Goal: Task Accomplishment & Management: Use online tool/utility

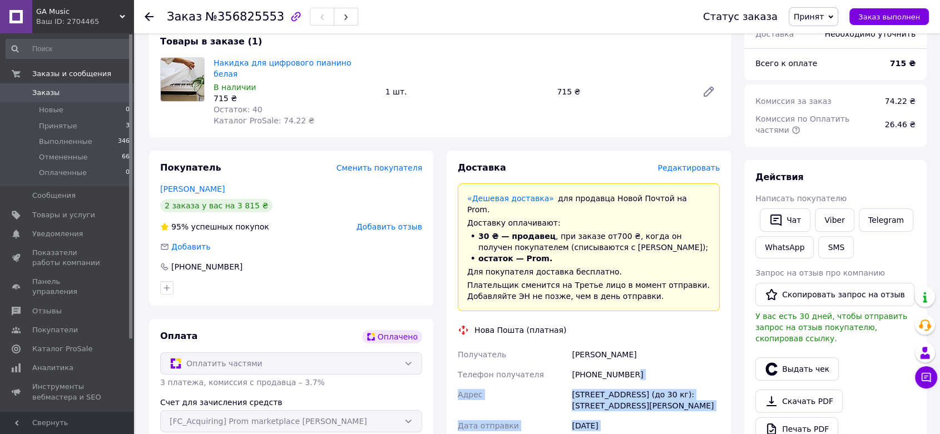
scroll to position [75, 0]
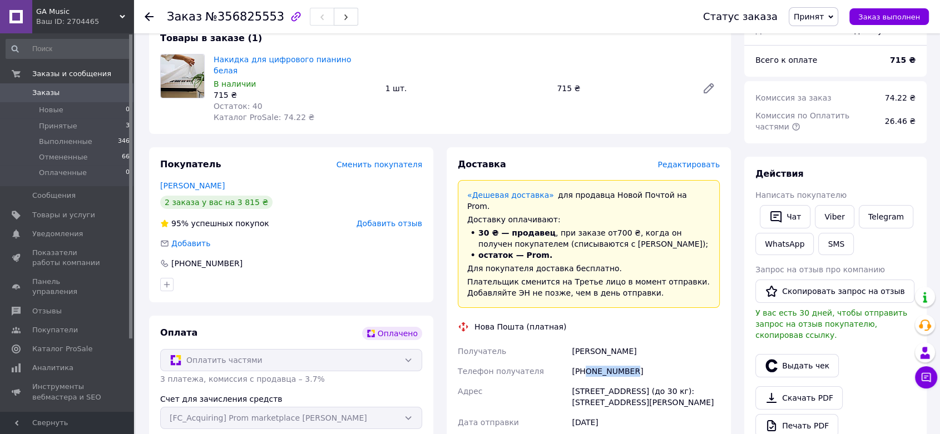
drag, startPoint x: 629, startPoint y: 424, endPoint x: 584, endPoint y: 357, distance: 80.2
click at [584, 361] on div "[PHONE_NUMBER]" at bounding box center [645, 371] width 152 height 20
copy div "0932074718"
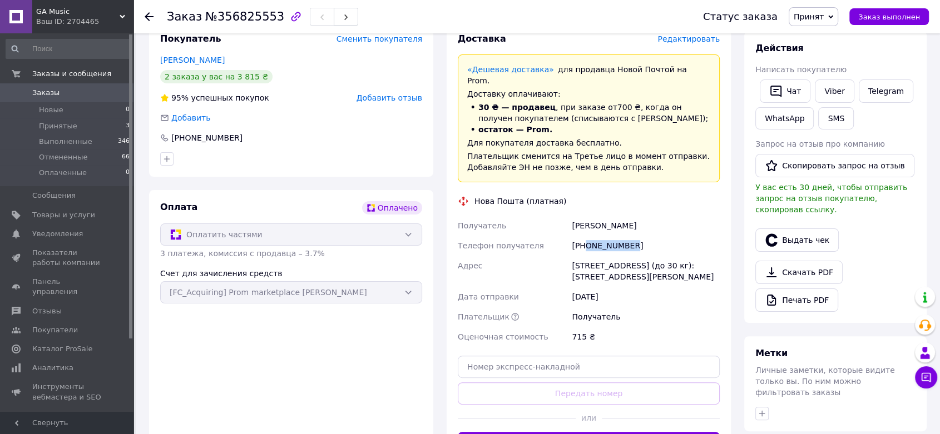
scroll to position [189, 0]
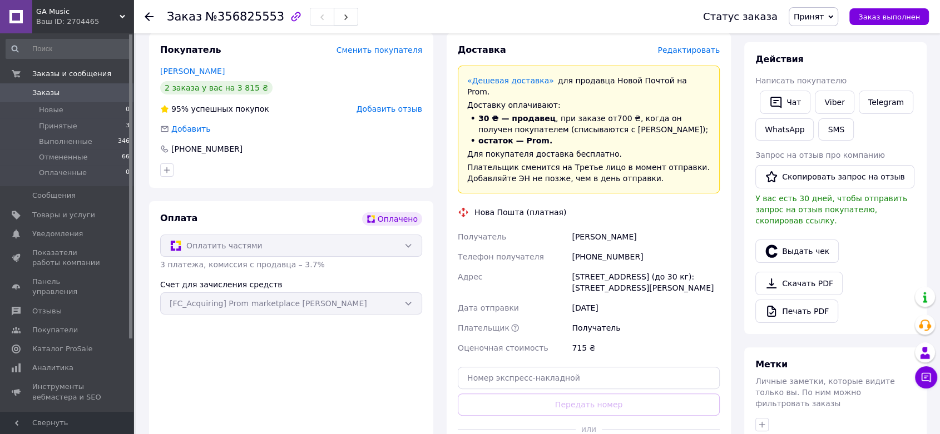
click at [150, 18] on icon at bounding box center [149, 16] width 9 height 9
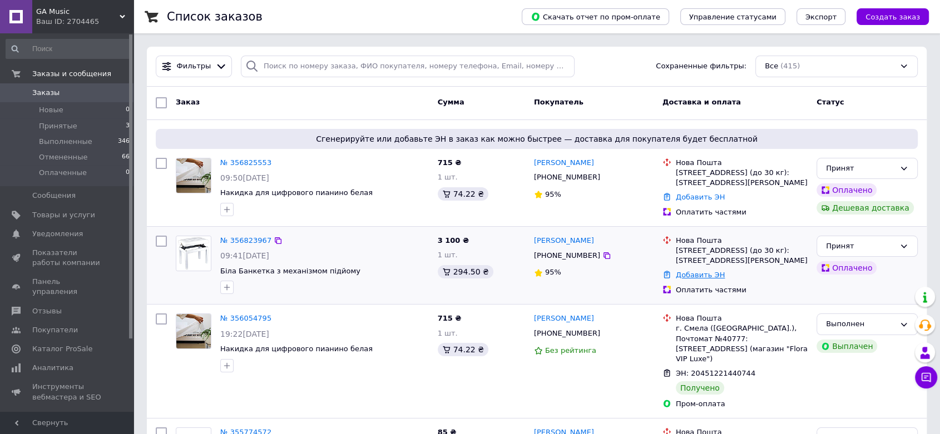
click at [708, 277] on link "Добавить ЭН" at bounding box center [700, 275] width 49 height 8
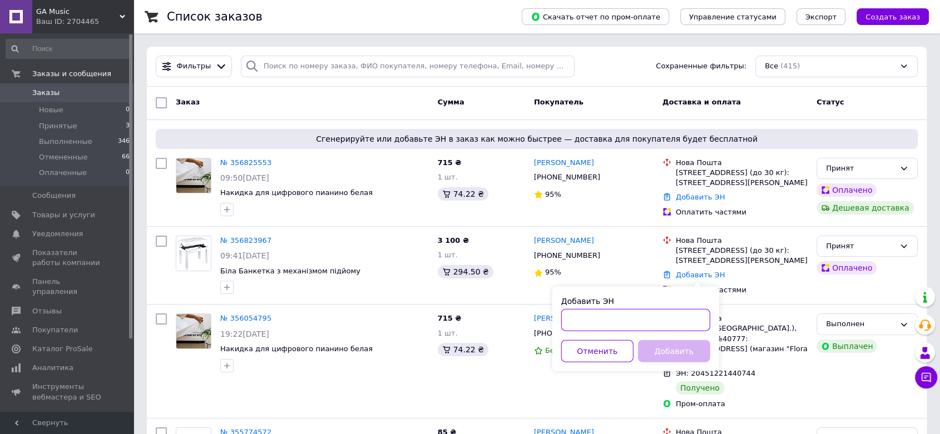
click at [598, 318] on input "Добавить ЭН" at bounding box center [635, 320] width 149 height 22
paste input "20451225229943"
type input "20451225229943"
click at [655, 346] on button "Добавить" at bounding box center [674, 351] width 72 height 22
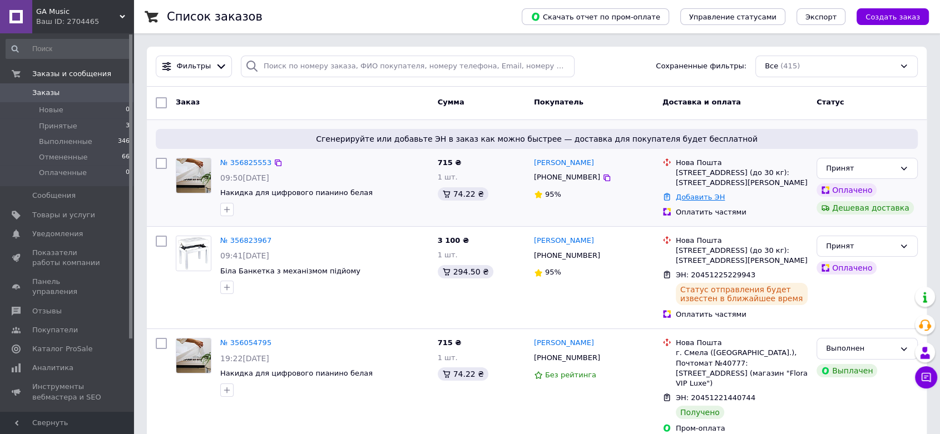
click at [696, 199] on link "Добавить ЭН" at bounding box center [700, 197] width 49 height 8
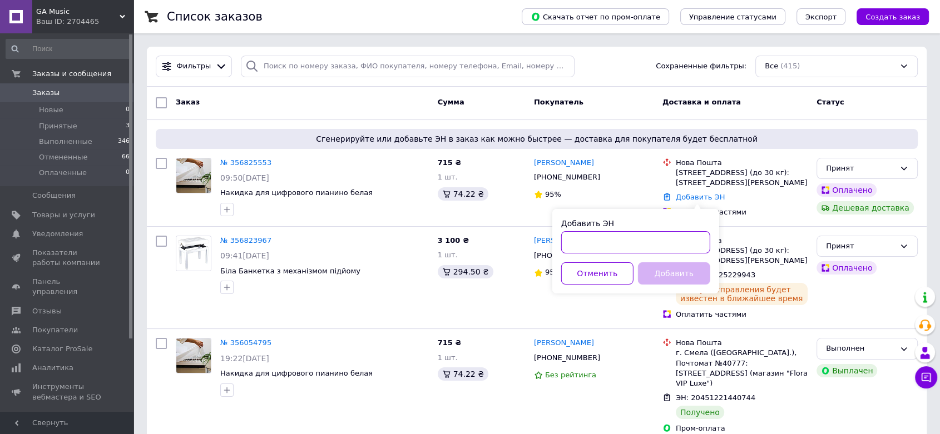
click at [613, 240] on input "Добавить ЭН" at bounding box center [635, 242] width 149 height 22
paste input "20451225227678"
type input "20451225227678"
click at [658, 274] on button "Добавить" at bounding box center [674, 273] width 72 height 22
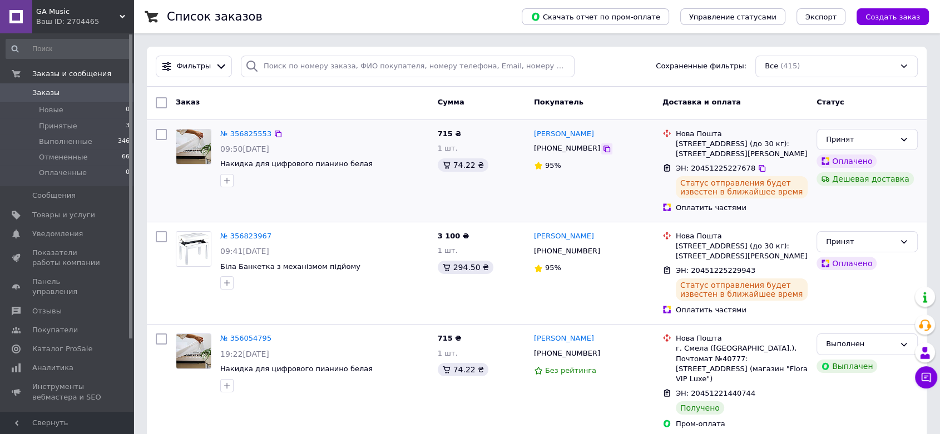
click at [602, 148] on icon at bounding box center [606, 149] width 9 height 9
click at [603, 147] on icon at bounding box center [606, 149] width 7 height 7
